Goal: Task Accomplishment & Management: Manage account settings

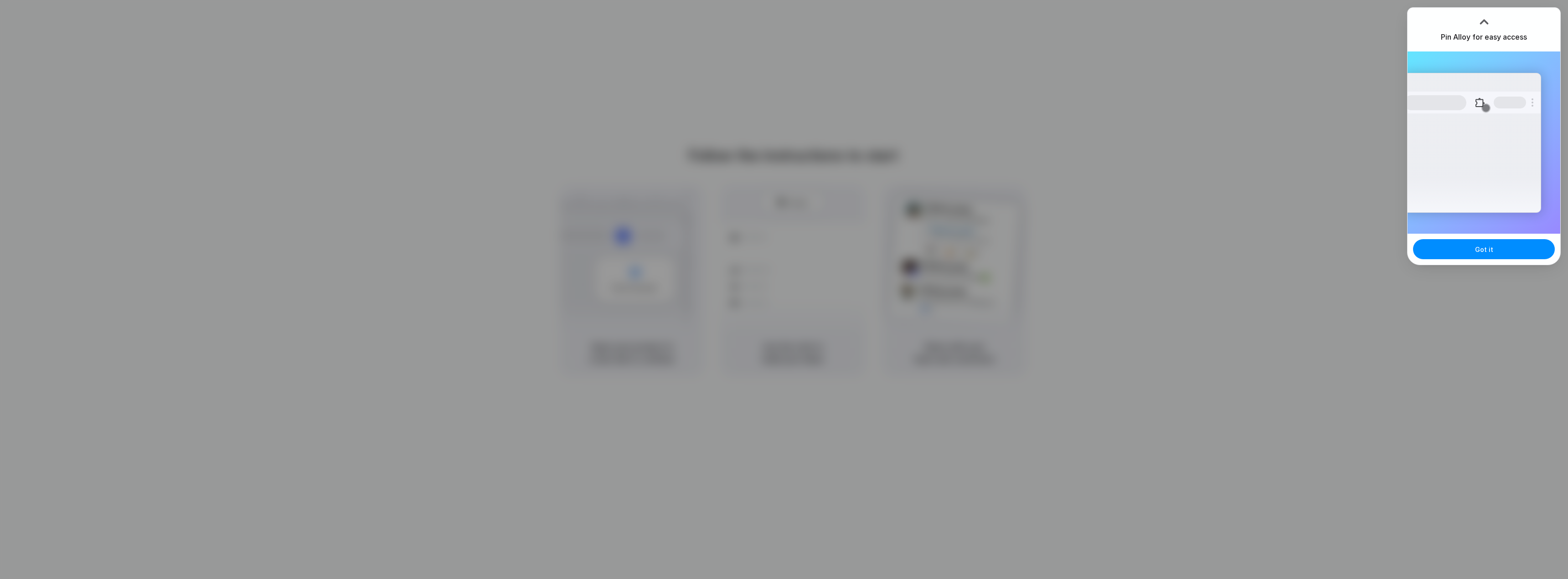
click at [1353, 74] on div at bounding box center [784, 290] width 1568 height 579
click at [1471, 251] on button "Got it" at bounding box center [1483, 249] width 142 height 20
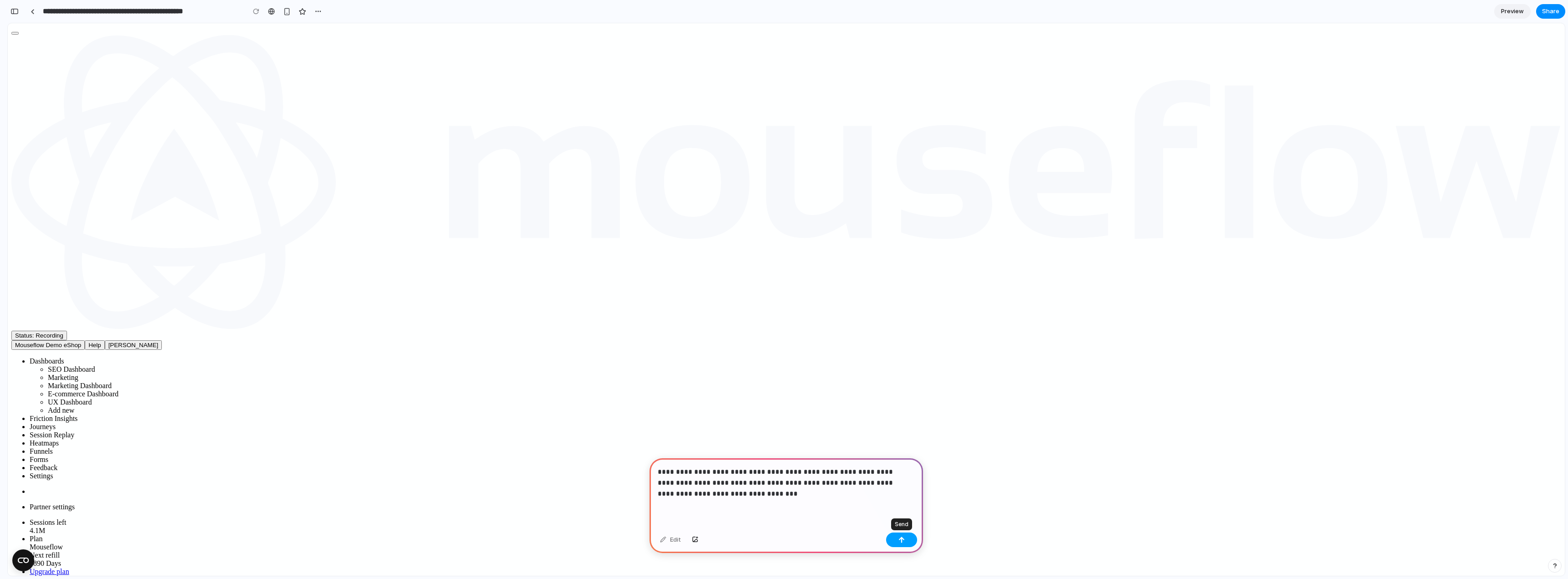
click at [901, 542] on div "button" at bounding box center [901, 539] width 6 height 6
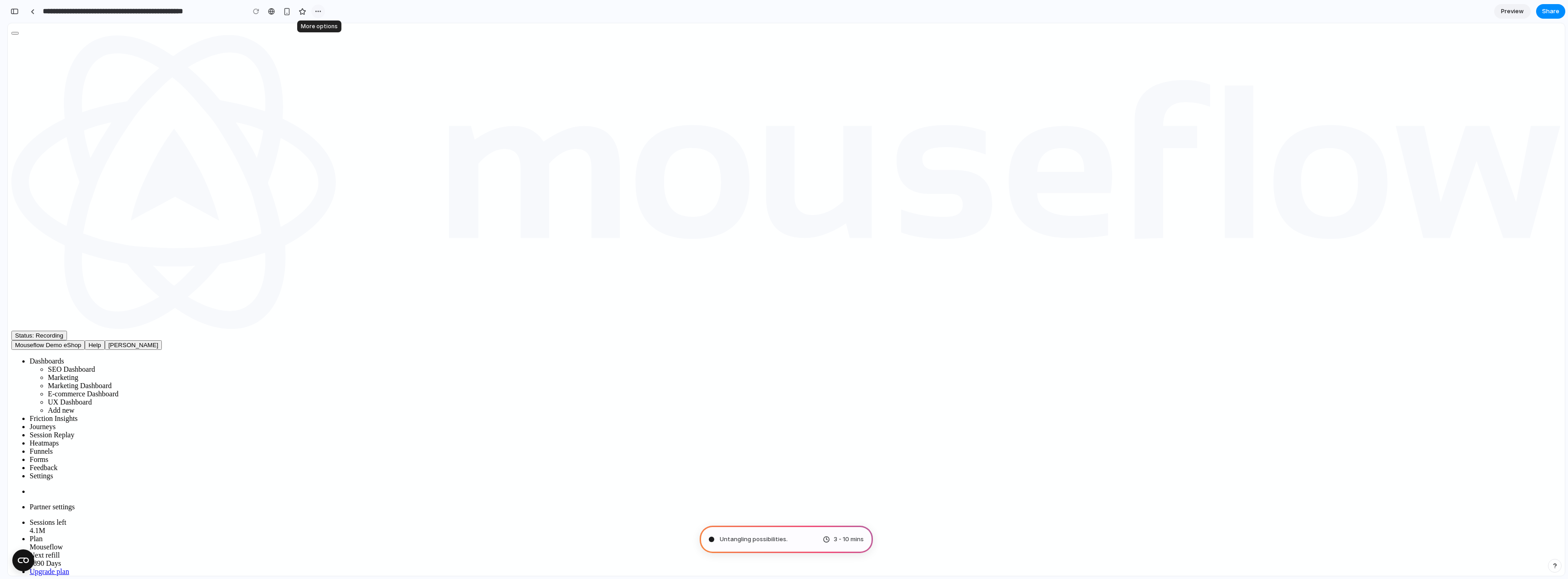
click at [315, 13] on div "button" at bounding box center [318, 12] width 7 height 7
click at [335, 12] on div "Duplicate Delete" at bounding box center [784, 290] width 1568 height 579
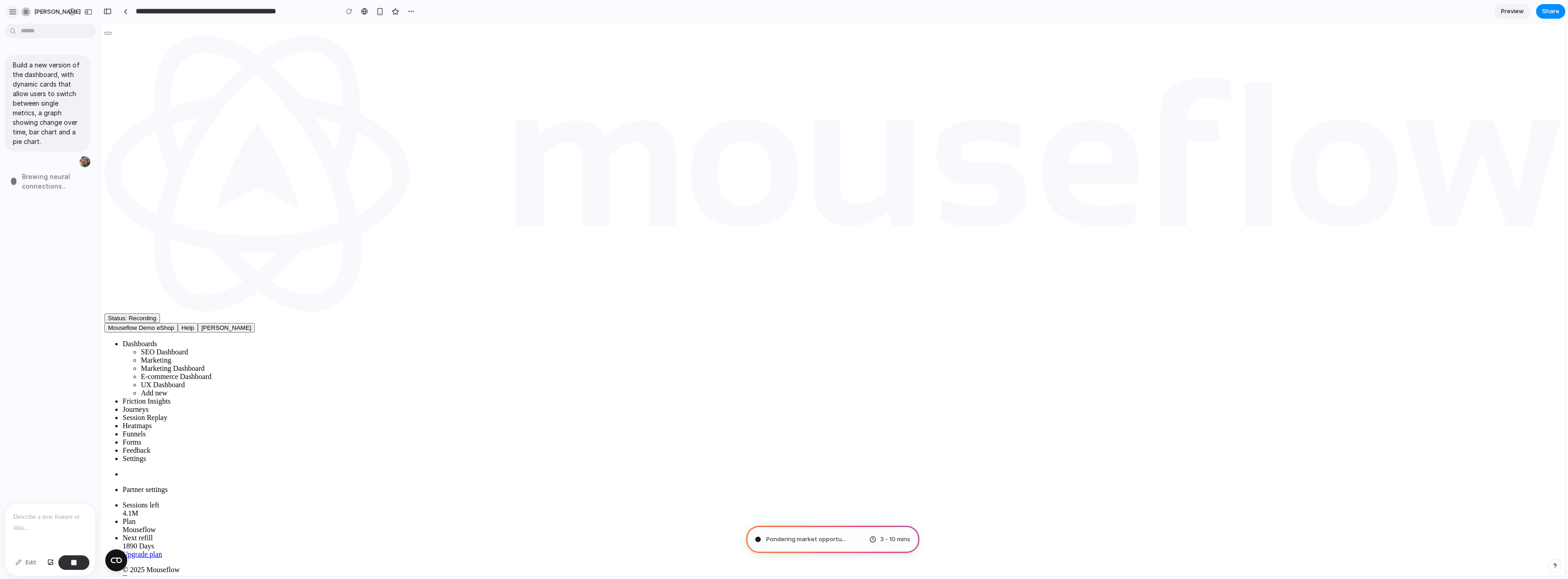
click at [12, 8] on div "button" at bounding box center [12, 12] width 8 height 8
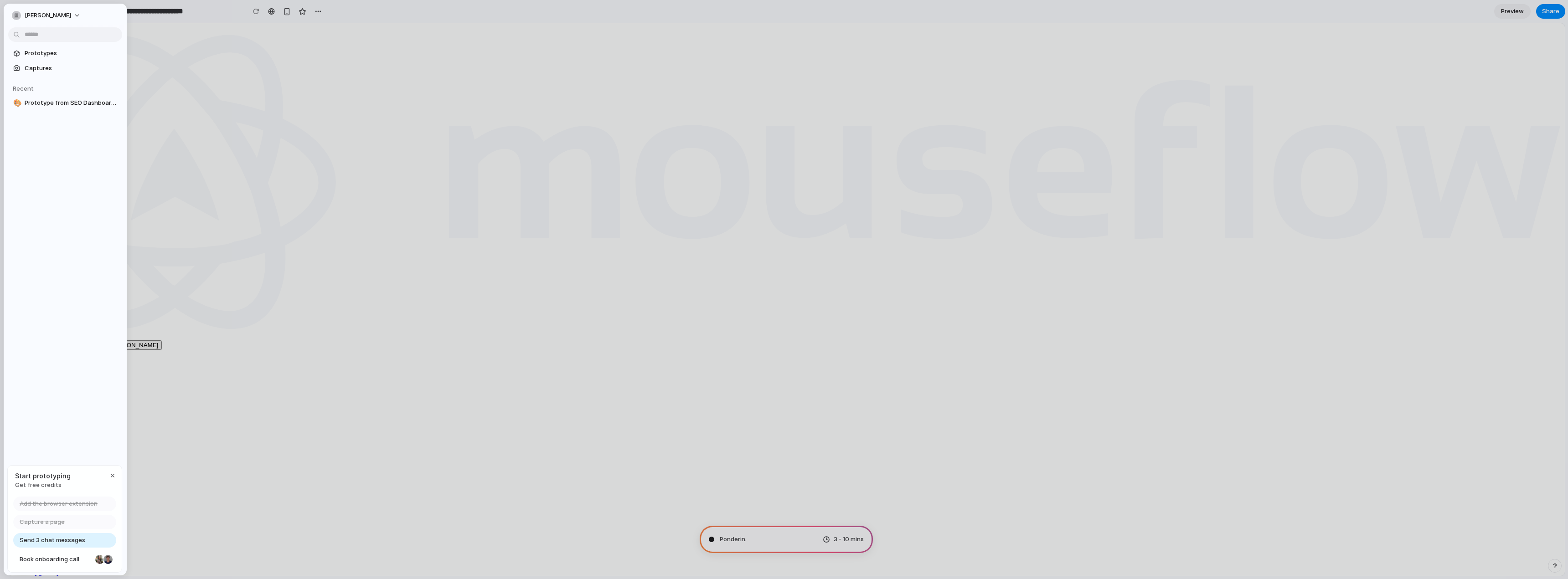
type input "**********"
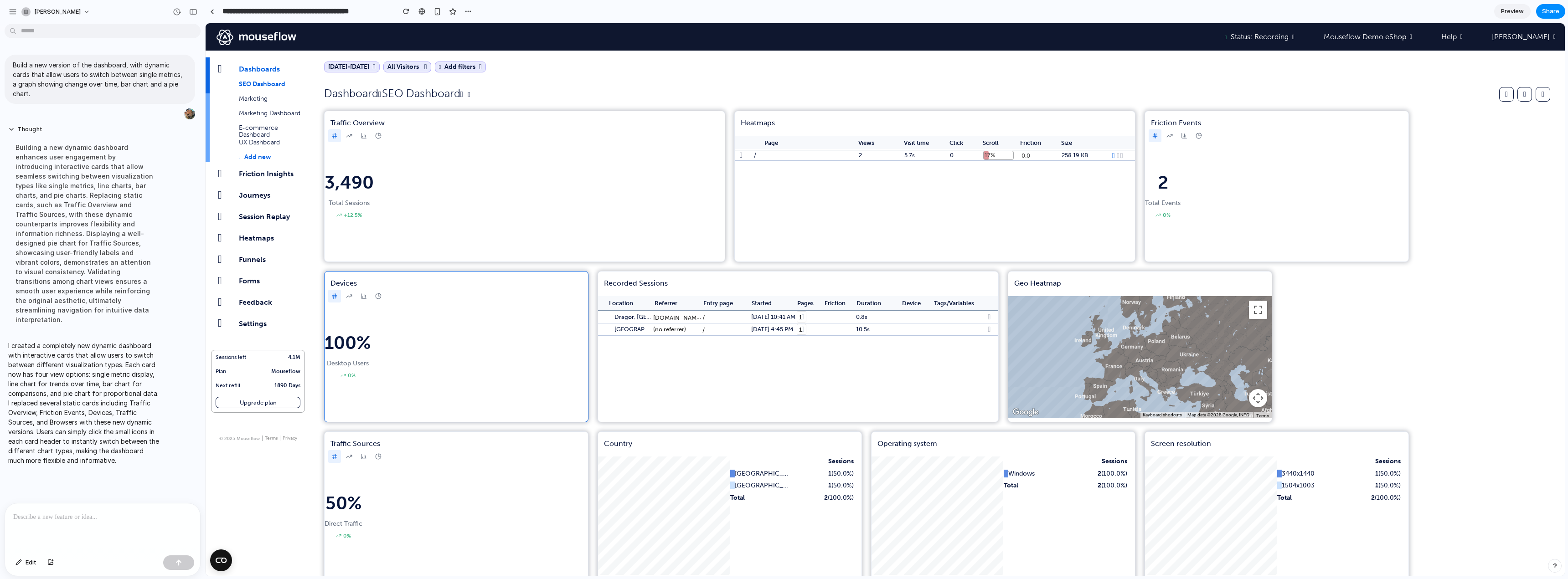
click at [492, 336] on div "100% Desktop Users 0%" at bounding box center [456, 366] width 264 height 113
click at [348, 295] on icon at bounding box center [349, 296] width 6 height 6
click at [363, 296] on icon at bounding box center [363, 296] width 6 height 6
click at [380, 294] on icon at bounding box center [378, 296] width 6 height 6
click at [351, 138] on icon at bounding box center [349, 136] width 6 height 6
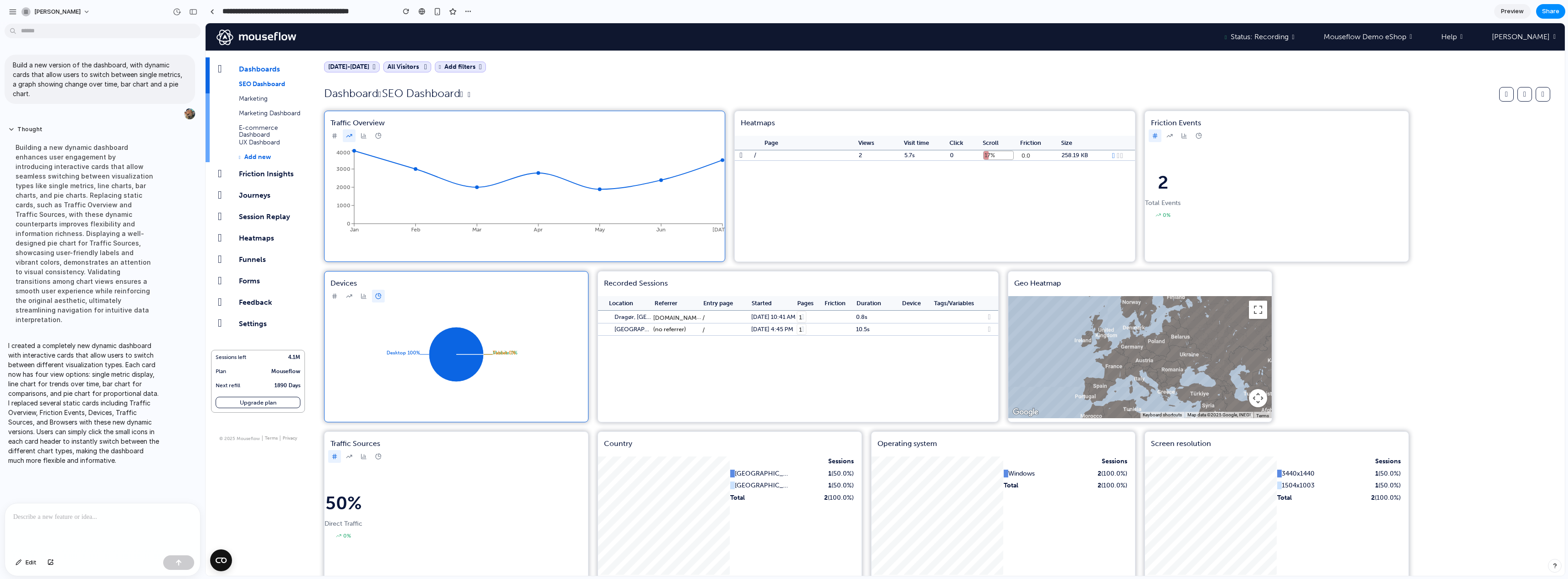
click at [366, 134] on icon at bounding box center [363, 136] width 6 height 6
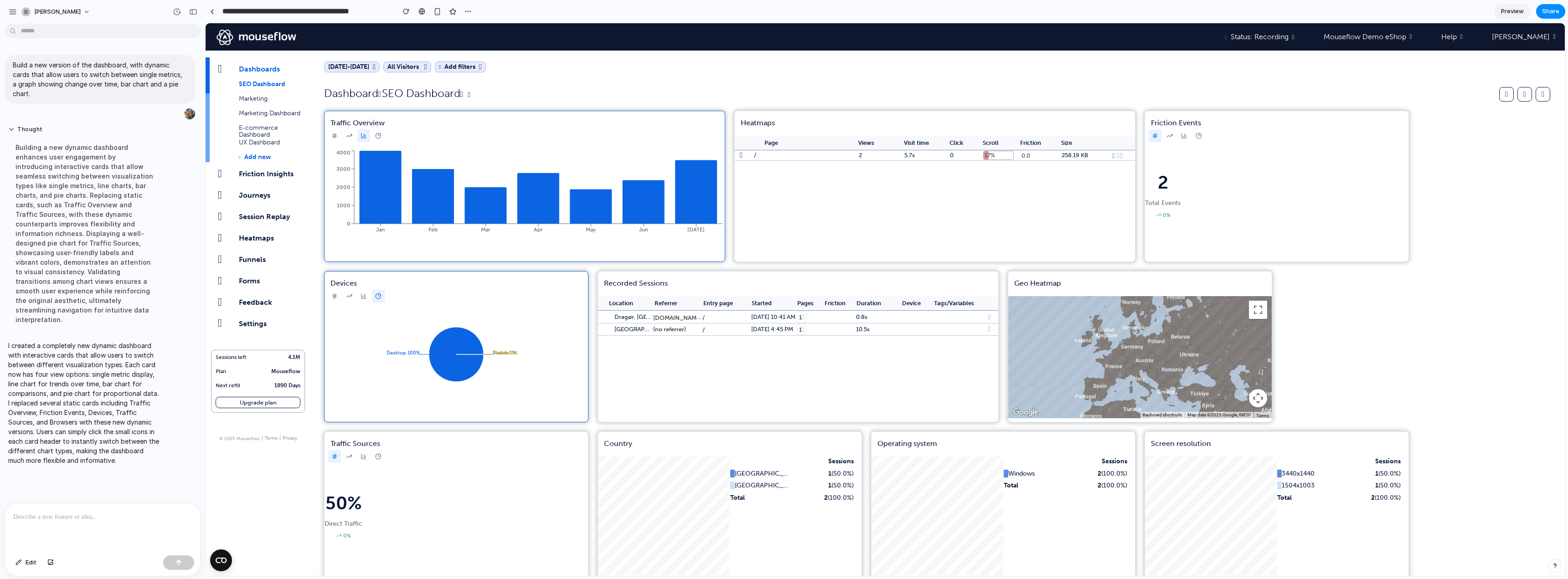
click at [379, 135] on icon at bounding box center [380, 134] width 2 height 2
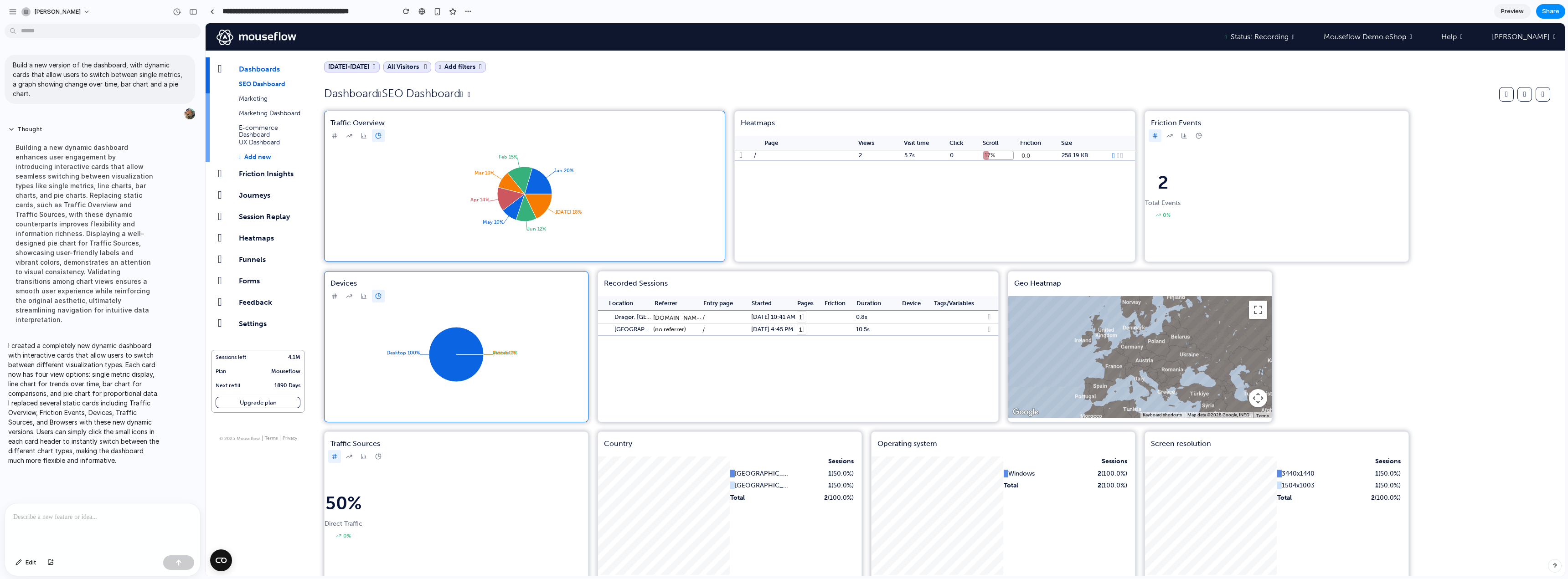
click at [337, 137] on icon at bounding box center [334, 136] width 6 height 6
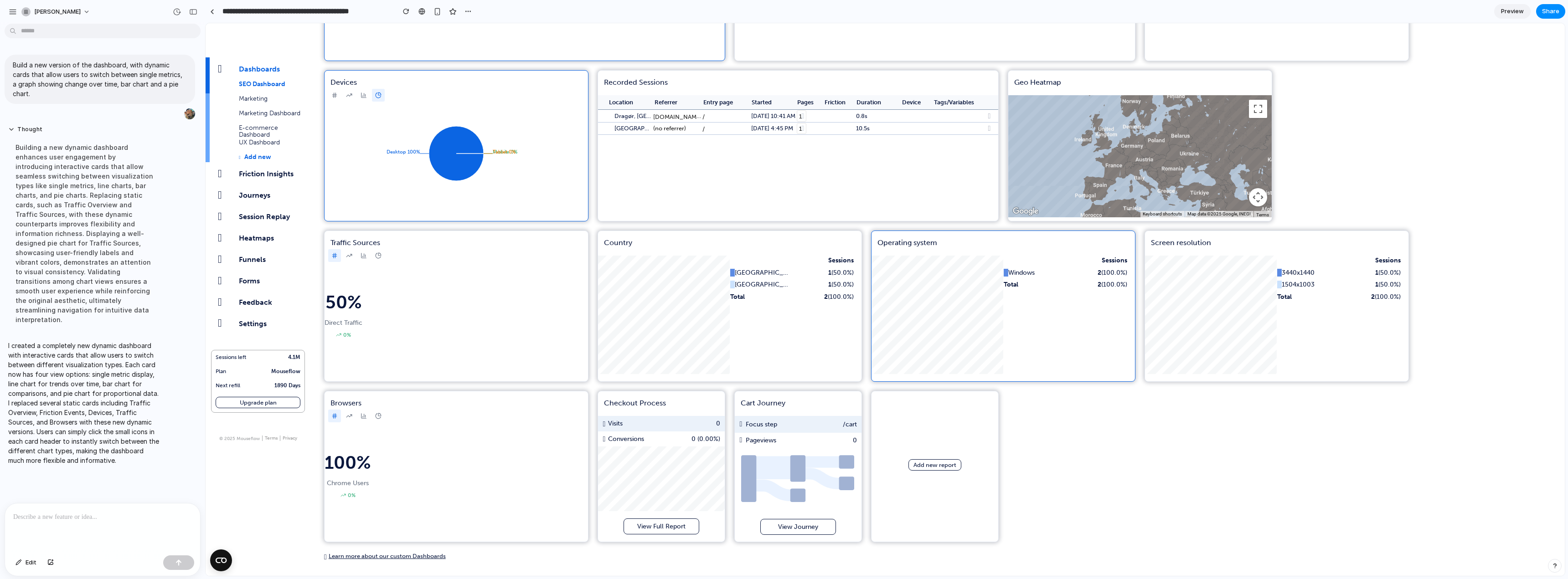
click at [1076, 321] on div "Sessions █ Windows 2 (100.0%) Total 2 (100.0%)" at bounding box center [1003, 318] width 264 height 126
click at [948, 445] on div "Add new report" at bounding box center [935, 466] width 128 height 151
click at [941, 464] on link "Add new report" at bounding box center [934, 465] width 53 height 12
click at [732, 318] on div "Sessions █ United States 1 (50.0%) █ Denmark 1 (50.0%) Total 2 (100.0%)" at bounding box center [796, 316] width 131 height 122
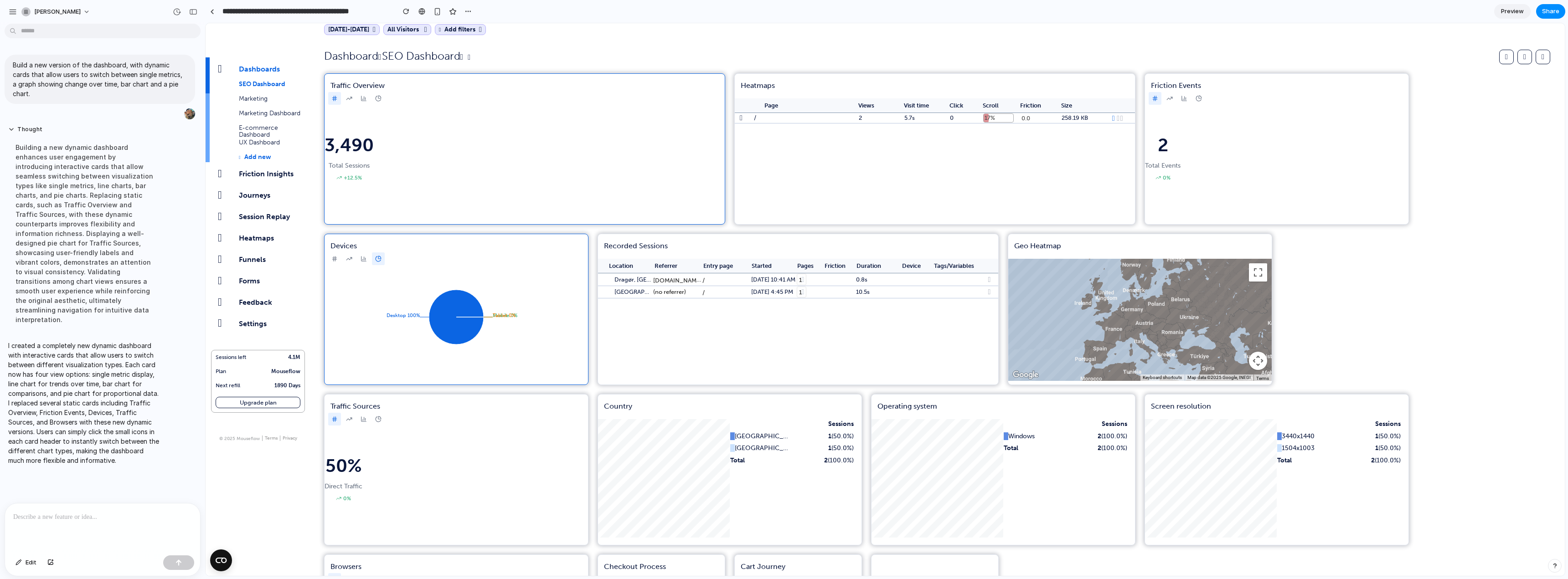
scroll to position [0, 0]
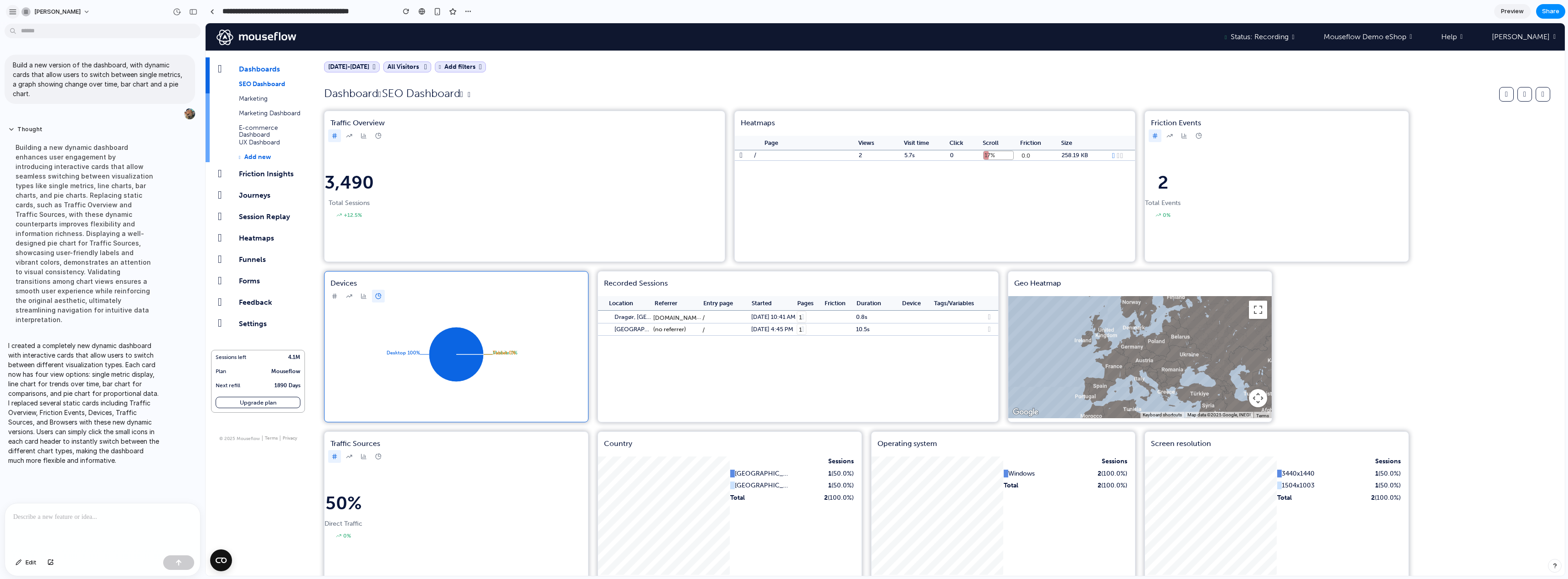
click at [12, 9] on div "button" at bounding box center [12, 12] width 8 height 8
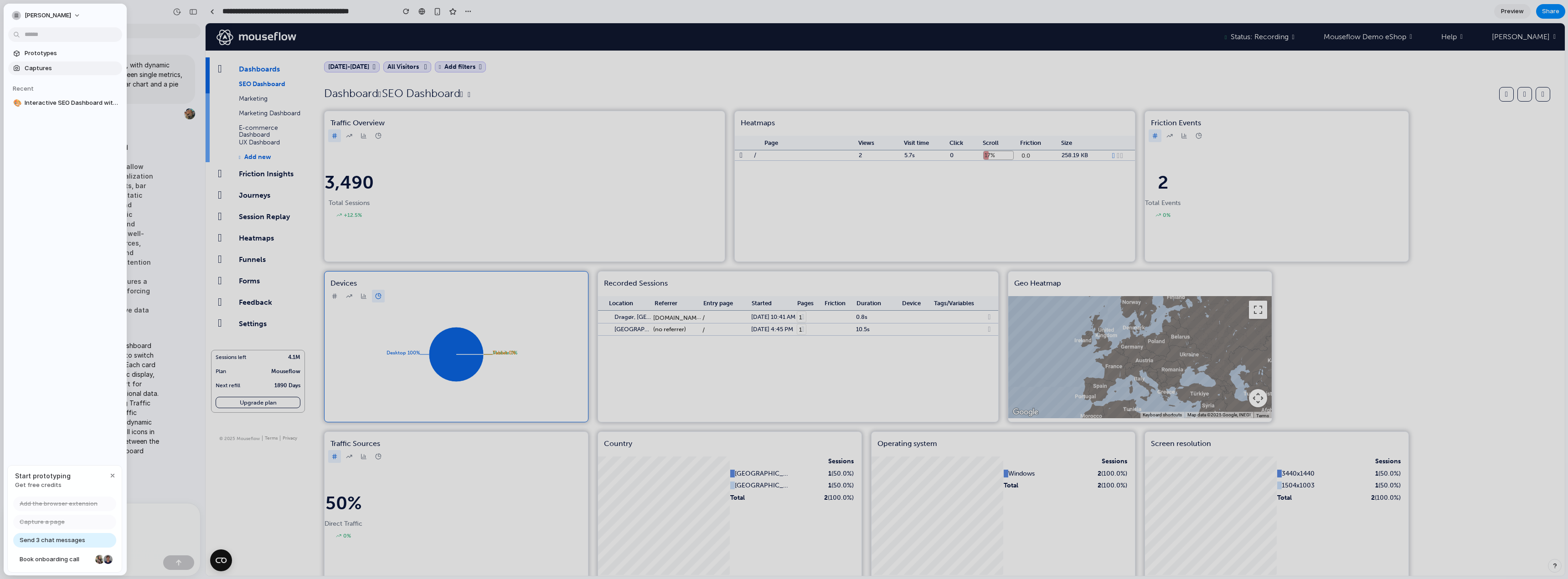
click at [39, 66] on span "Captures" at bounding box center [71, 68] width 94 height 9
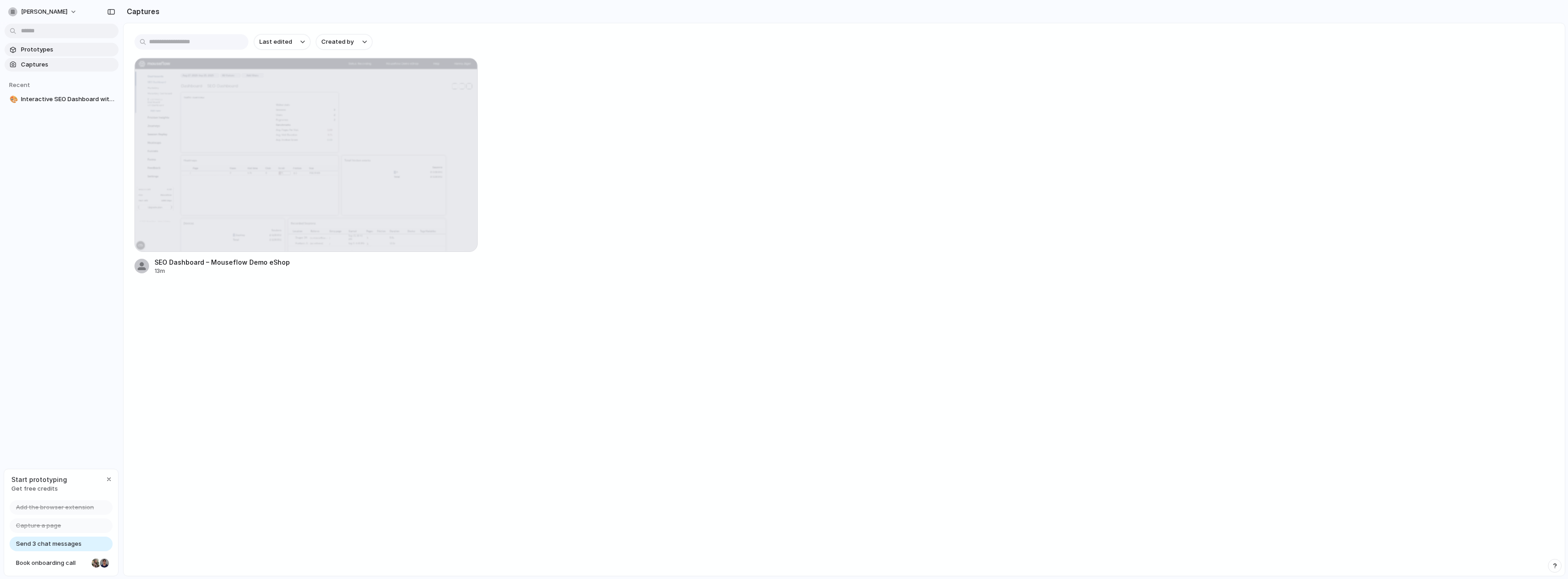
click at [39, 48] on span "Prototypes" at bounding box center [68, 49] width 94 height 9
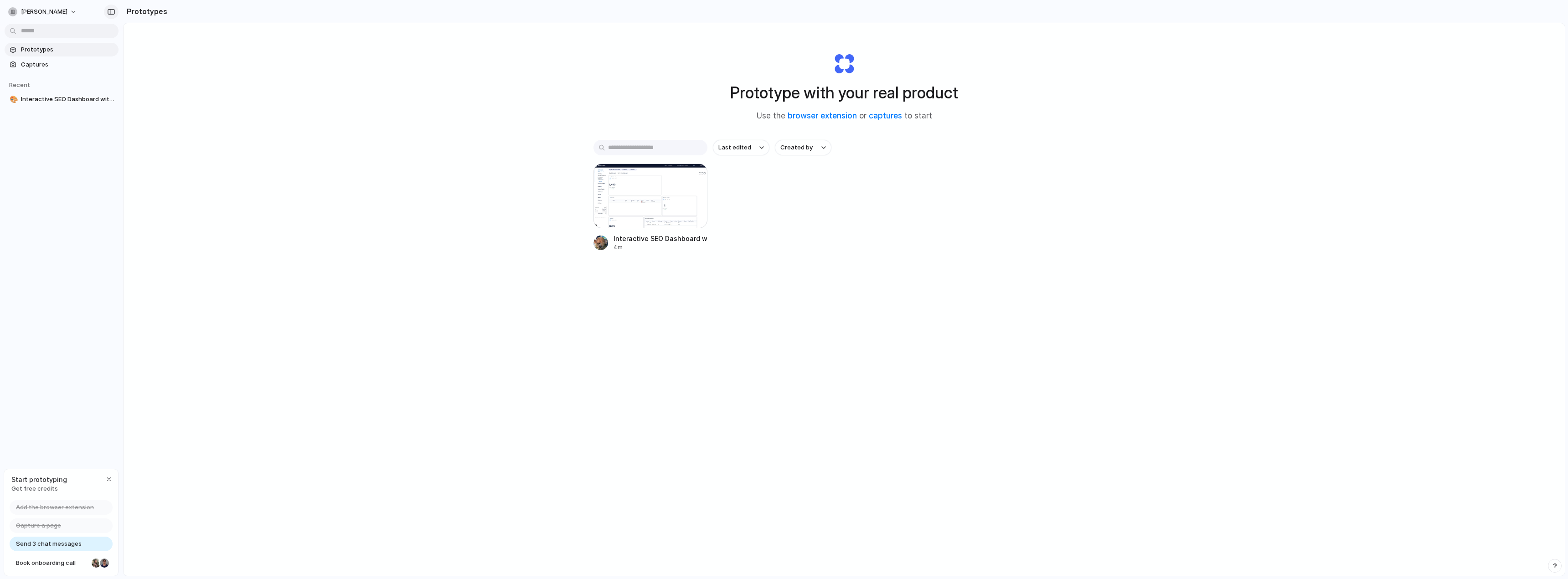
click at [110, 9] on div "button" at bounding box center [111, 12] width 8 height 6
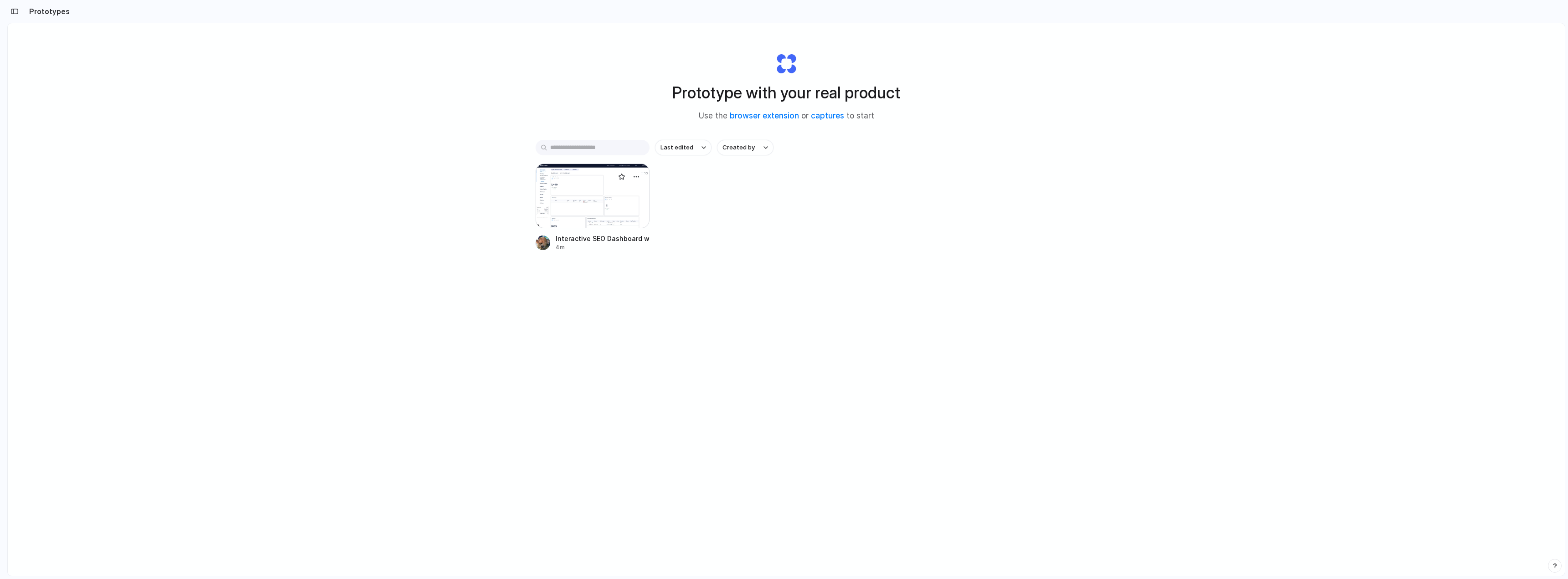
click at [575, 206] on div at bounding box center [592, 196] width 114 height 64
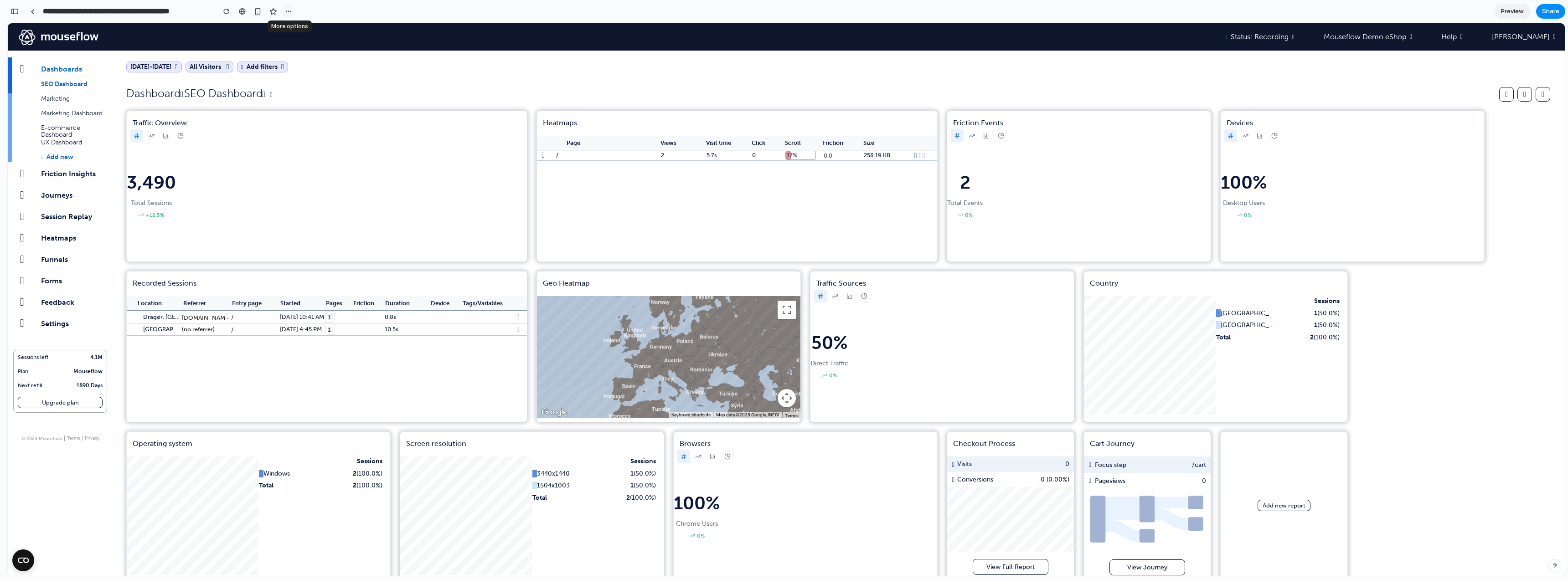
click at [290, 9] on div "button" at bounding box center [289, 12] width 7 height 7
click at [245, 11] on div "Duplicate Delete" at bounding box center [784, 290] width 1568 height 579
click at [1510, 12] on span "Preview" at bounding box center [1512, 11] width 23 height 9
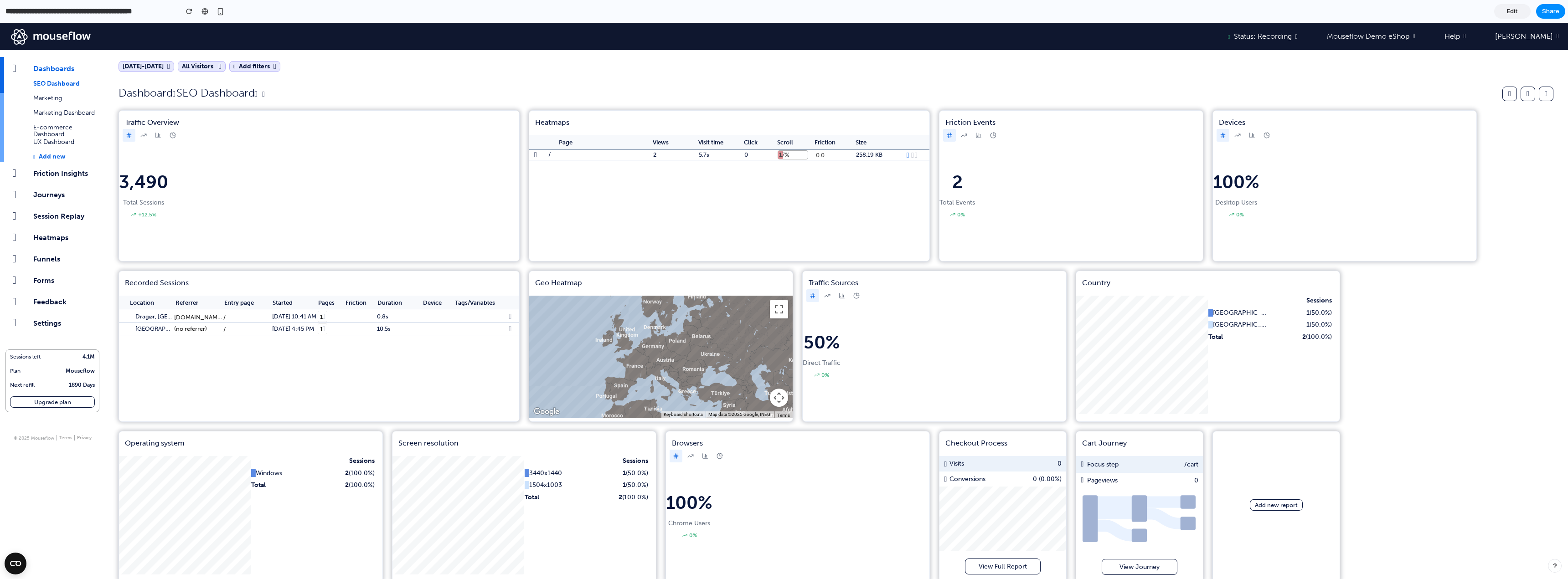
click at [1513, 9] on span "Edit" at bounding box center [1513, 11] width 11 height 9
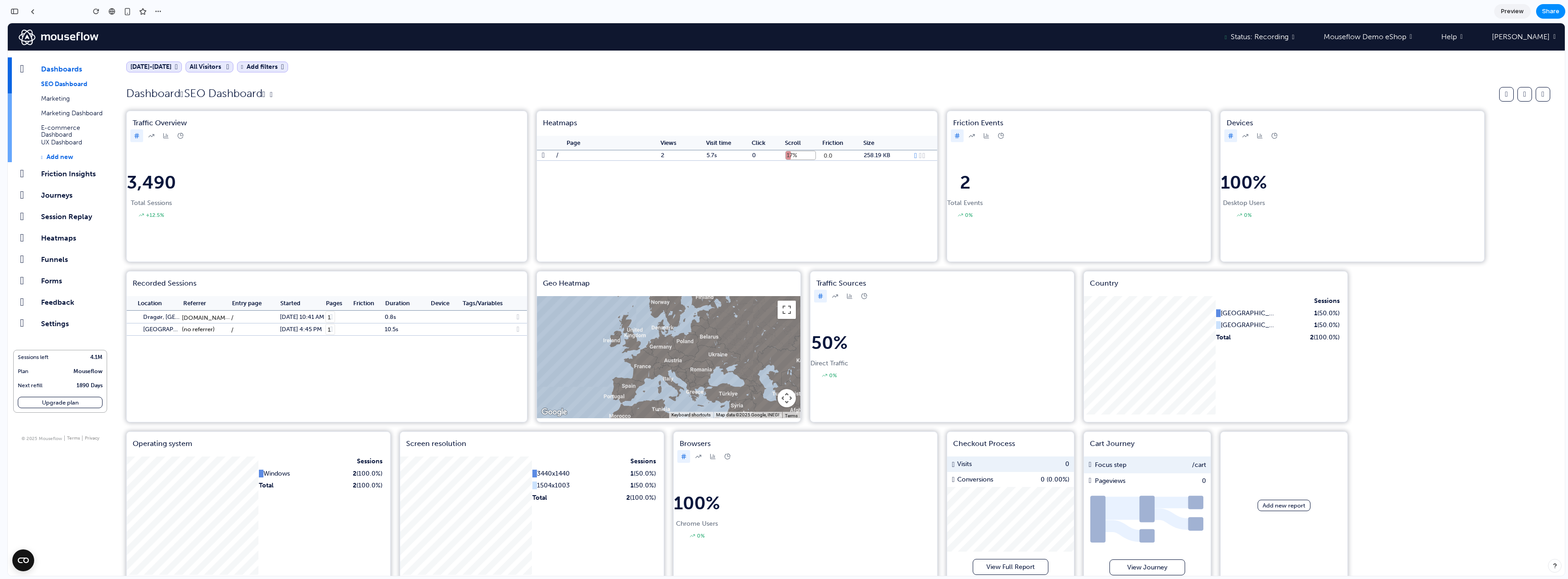
scroll to position [27, 0]
click at [59, 261] on span "Funnels" at bounding box center [54, 259] width 27 height 9
click at [58, 232] on link "Heatmaps" at bounding box center [60, 237] width 105 height 21
click at [59, 213] on span "Session Replay" at bounding box center [66, 217] width 51 height 9
click at [55, 397] on link "Upgrade plan" at bounding box center [60, 402] width 85 height 12
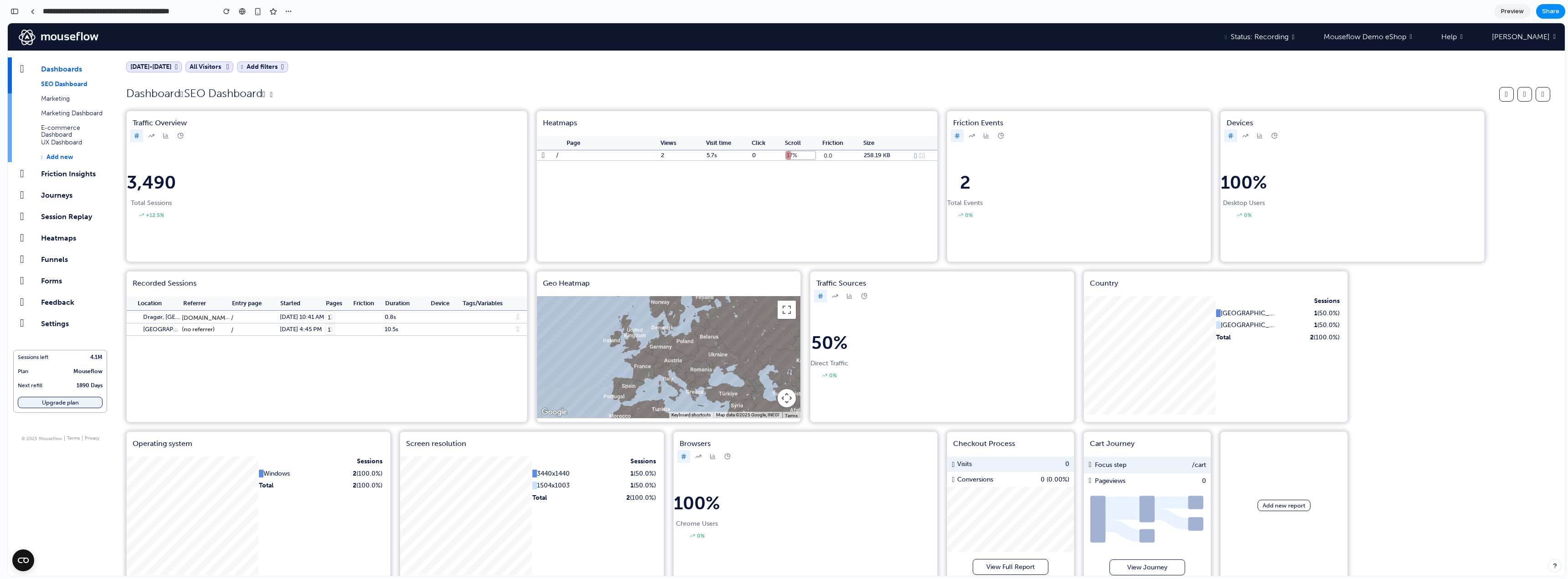
click at [56, 402] on link "Upgrade plan" at bounding box center [60, 402] width 85 height 12
click at [345, 321] on td "1" at bounding box center [338, 317] width 27 height 12
click at [1514, 13] on span "Preview" at bounding box center [1512, 11] width 23 height 9
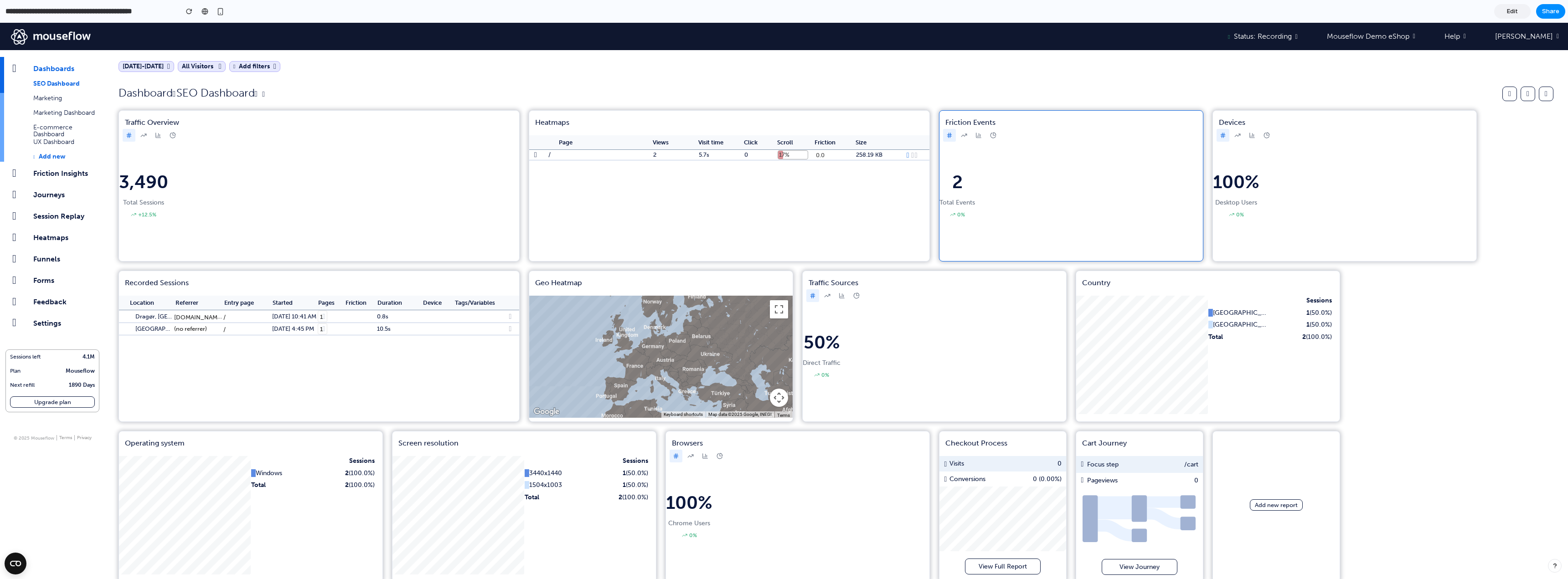
click at [1094, 163] on div "2 Total Events 0%" at bounding box center [1071, 204] width 264 height 113
click at [170, 134] on icon at bounding box center [172, 136] width 5 height 5
click at [156, 136] on icon at bounding box center [158, 135] width 6 height 6
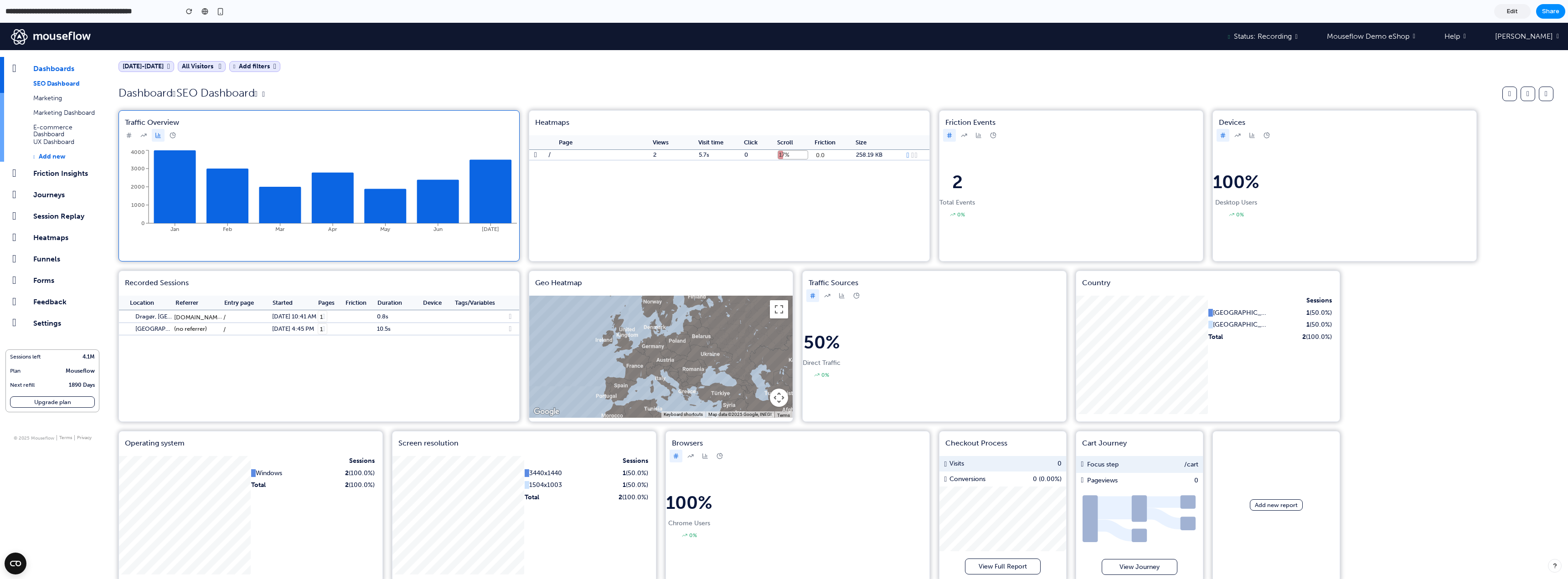
click at [144, 136] on icon at bounding box center [143, 135] width 5 height 2
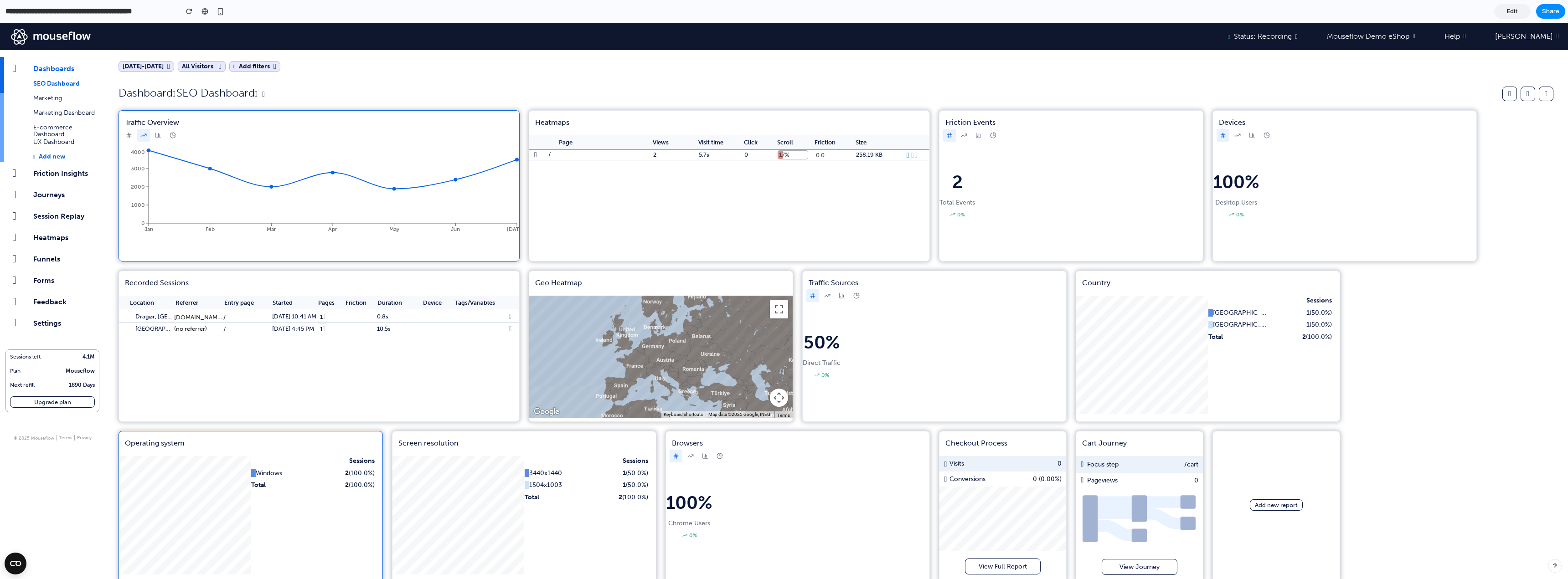
drag, startPoint x: 283, startPoint y: 485, endPoint x: 278, endPoint y: 485, distance: 5.0
click at [282, 485] on td "Total" at bounding box center [282, 486] width 63 height 12
click at [695, 457] on button at bounding box center [690, 456] width 13 height 13
click at [706, 456] on icon at bounding box center [705, 456] width 6 height 6
drag, startPoint x: 706, startPoint y: 456, endPoint x: 721, endPoint y: 456, distance: 15.0
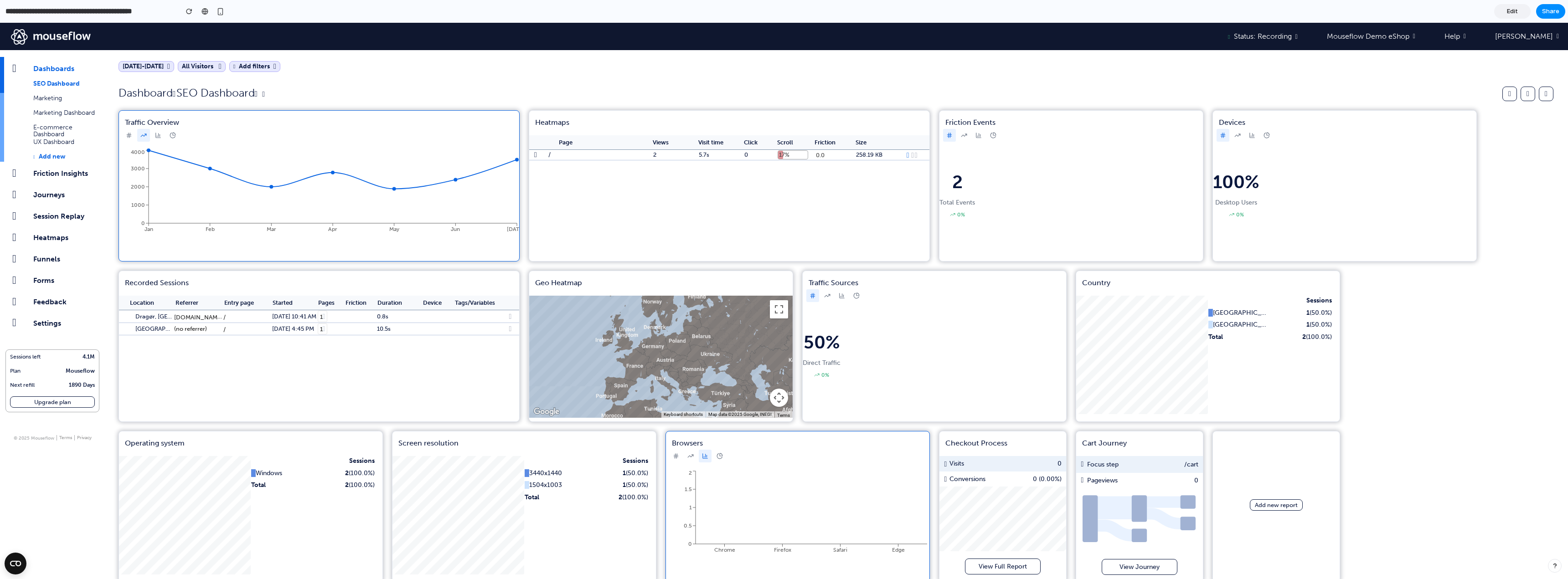
click at [721, 456] on icon at bounding box center [719, 456] width 6 height 6
click at [845, 297] on button at bounding box center [842, 296] width 13 height 13
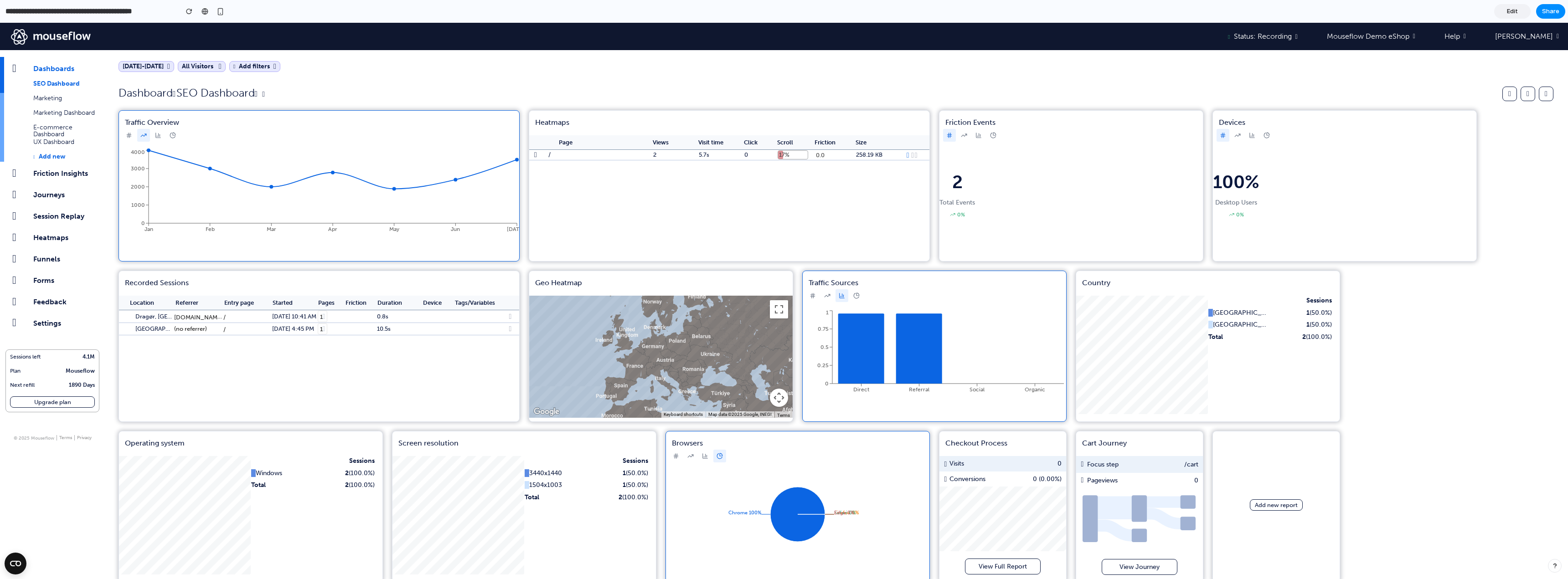
click at [855, 295] on icon at bounding box center [856, 296] width 6 height 6
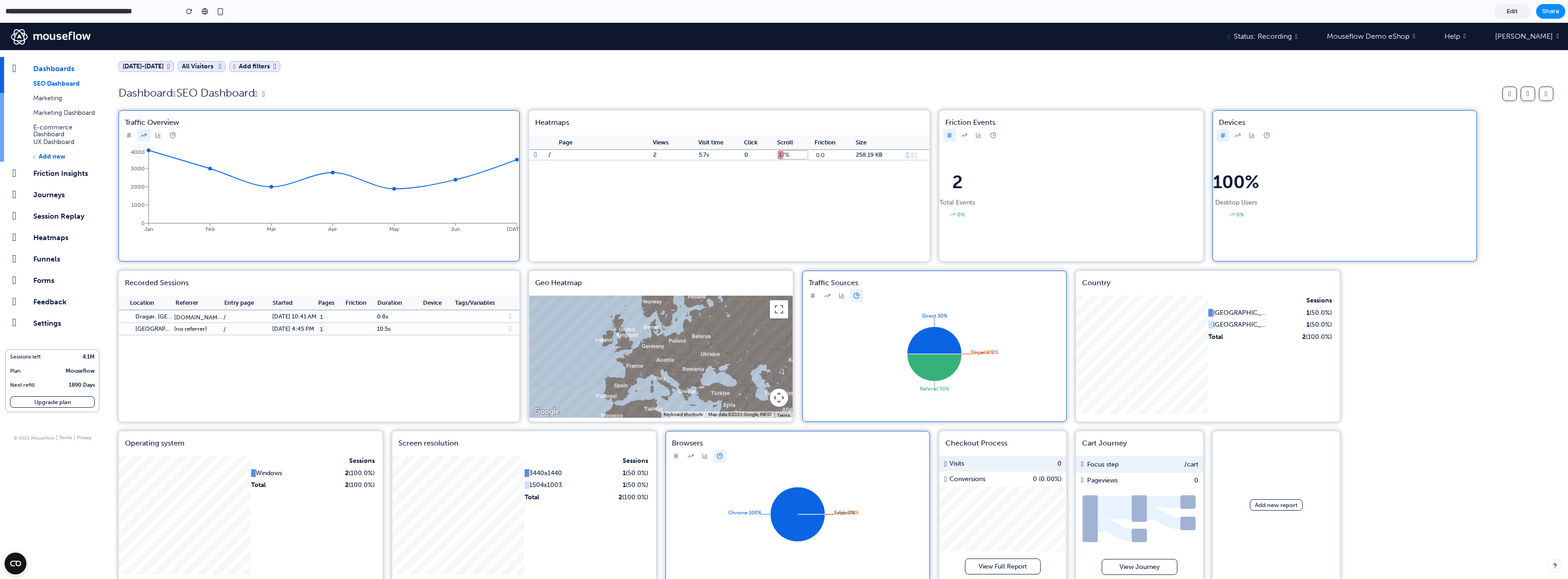
click at [1257, 134] on button at bounding box center [1252, 135] width 13 height 13
click at [1270, 137] on button at bounding box center [1267, 135] width 13 height 13
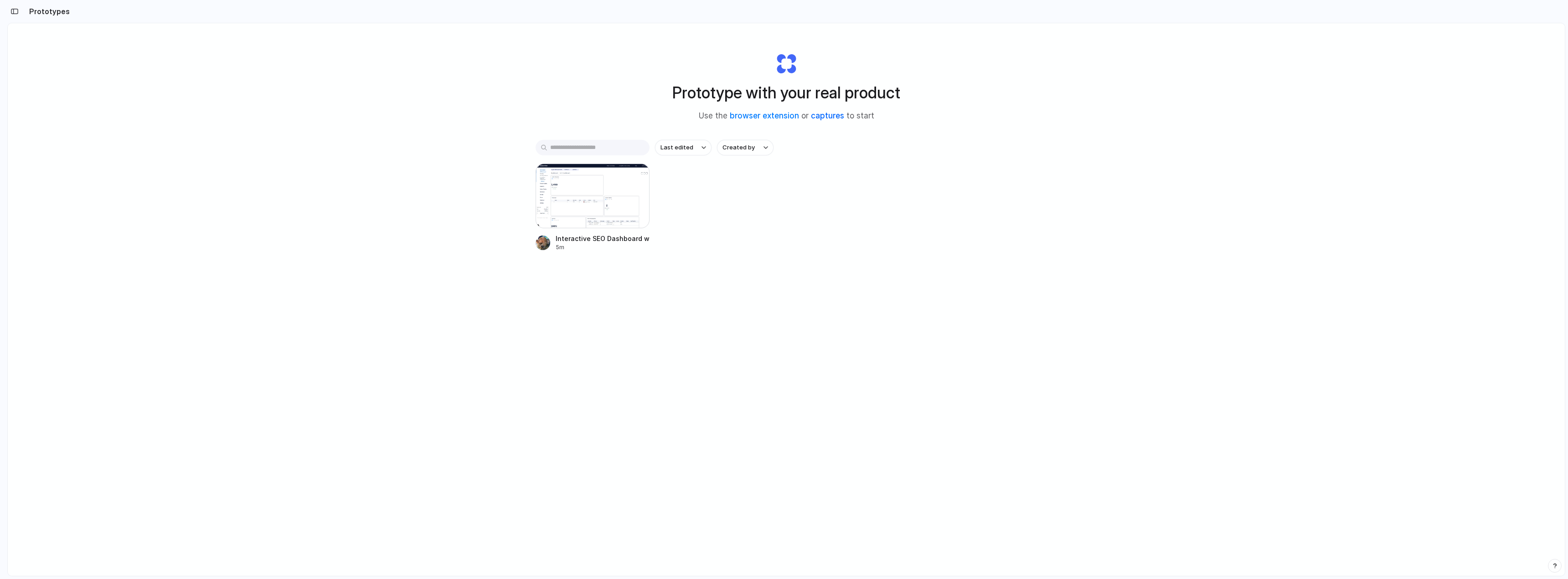
click at [823, 115] on link "captures" at bounding box center [827, 116] width 33 height 9
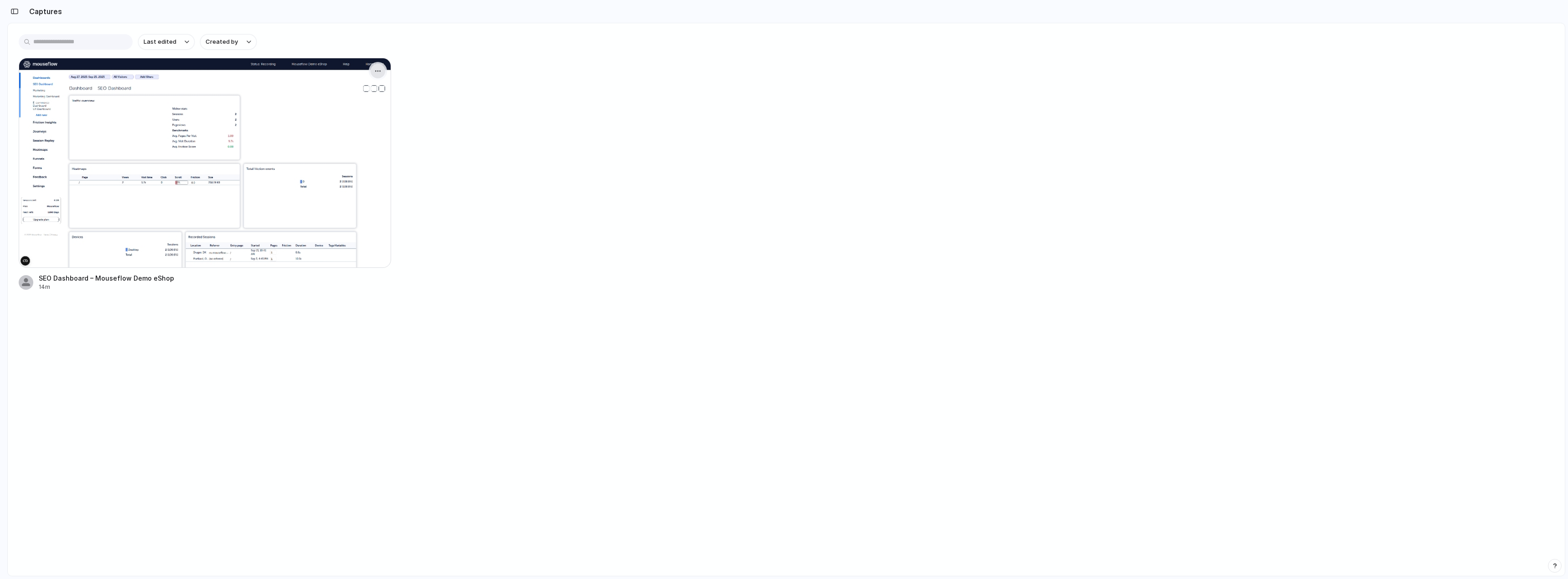
click at [379, 72] on div "button" at bounding box center [378, 71] width 7 height 7
click at [351, 90] on span "Create prototype" at bounding box center [351, 91] width 51 height 9
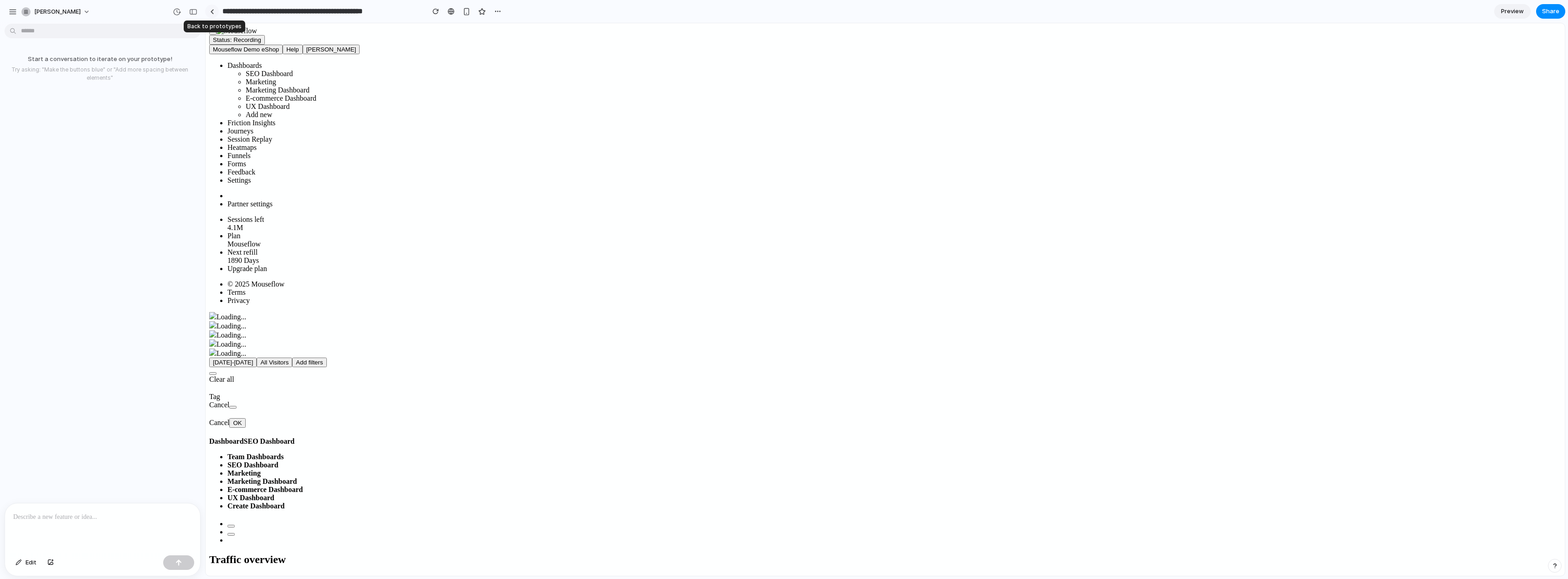
click at [211, 11] on div at bounding box center [212, 12] width 4 height 5
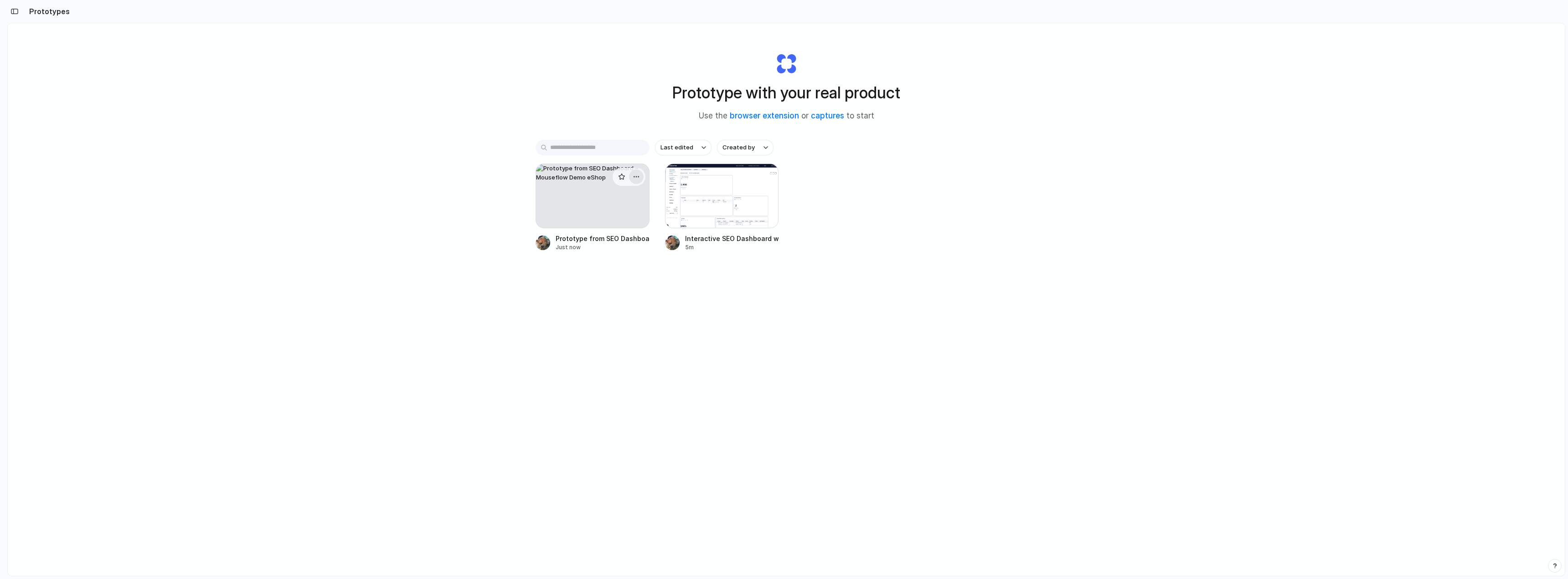
click at [634, 177] on div "button" at bounding box center [636, 177] width 7 height 7
